Goal: Check status

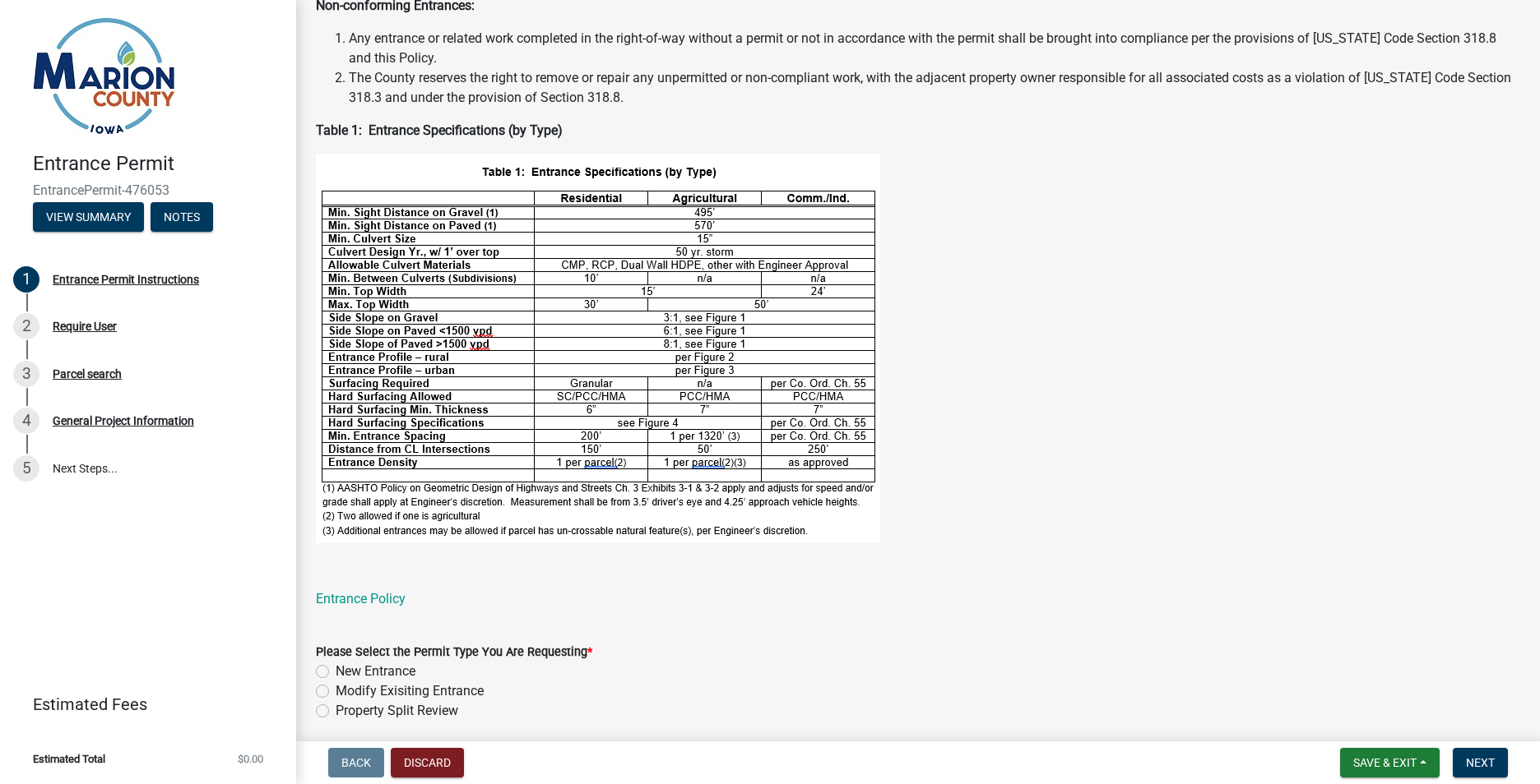
scroll to position [477, 0]
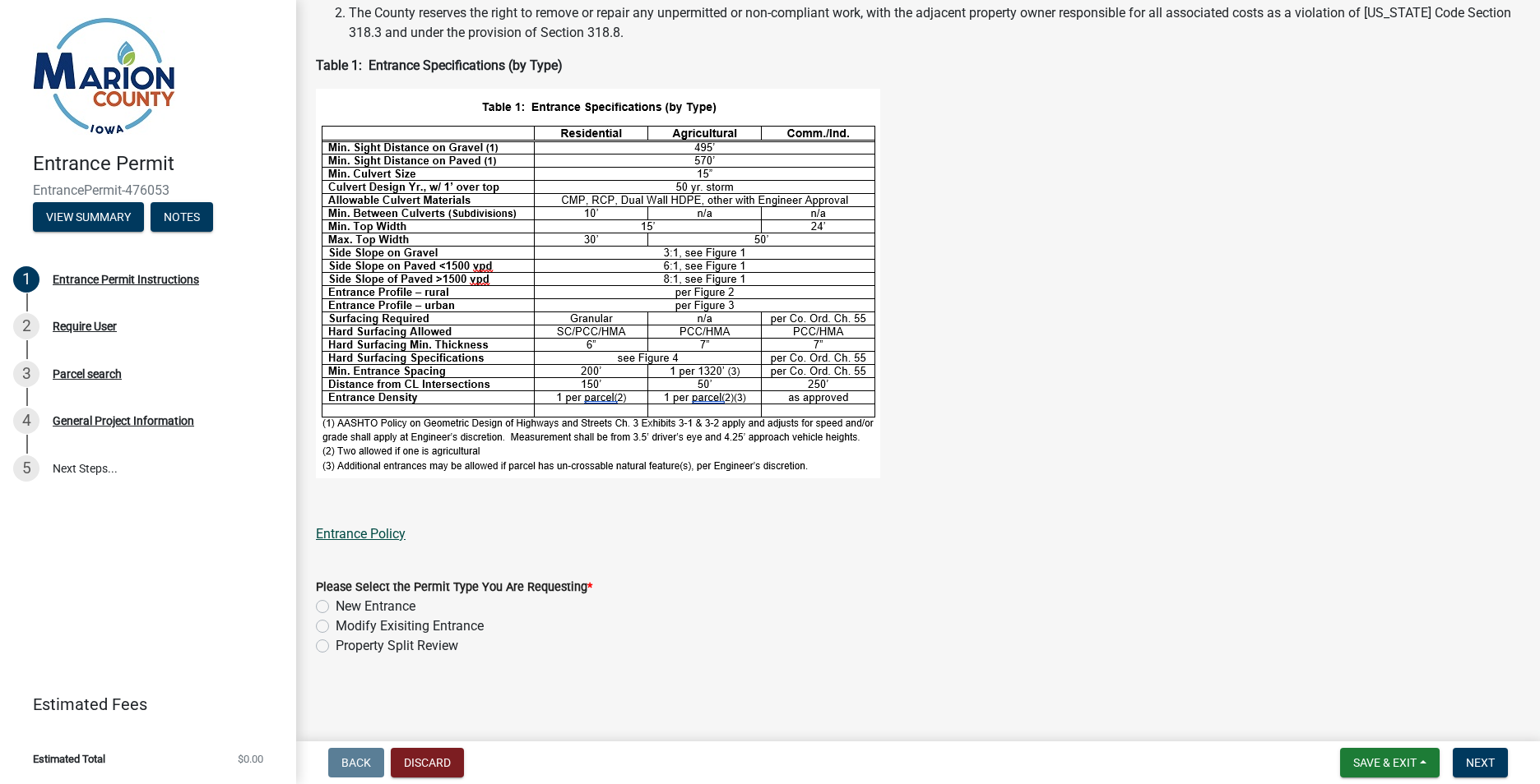
click at [370, 535] on link "Entrance Policy" at bounding box center [361, 534] width 90 height 15
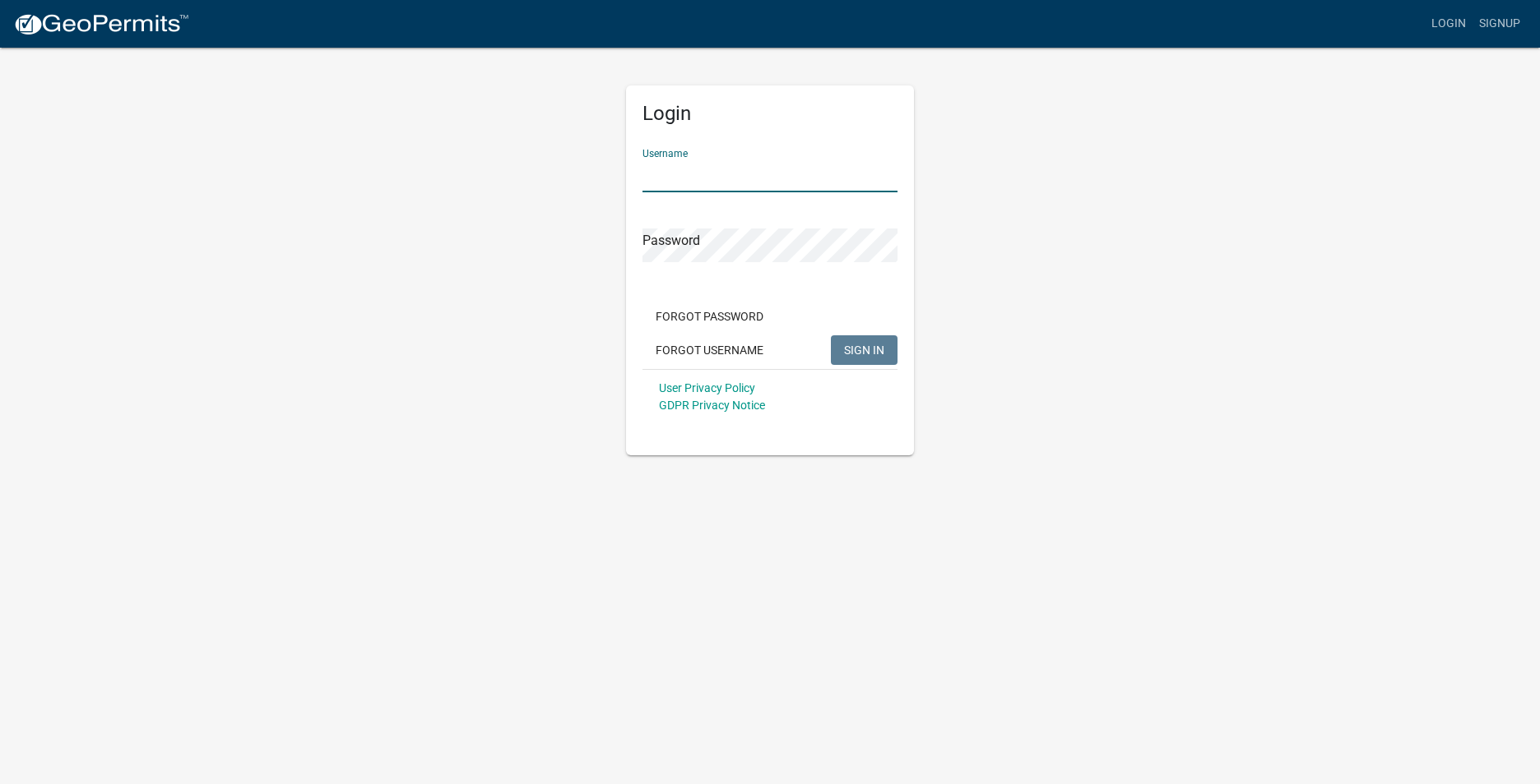
click at [668, 178] on input "Username" at bounding box center [770, 176] width 255 height 34
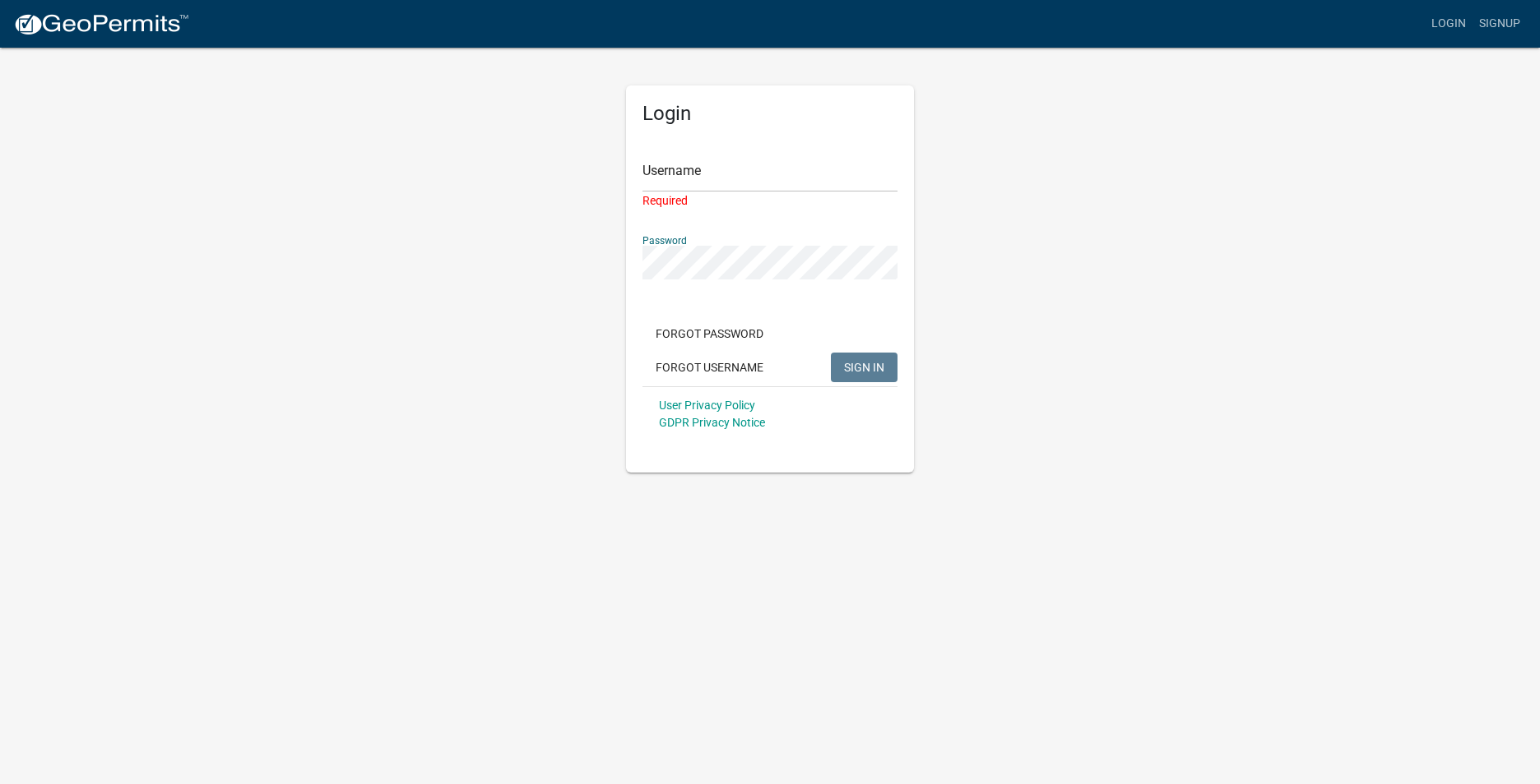
click at [682, 236] on div "Password" at bounding box center [770, 251] width 255 height 57
